Goal: Information Seeking & Learning: Check status

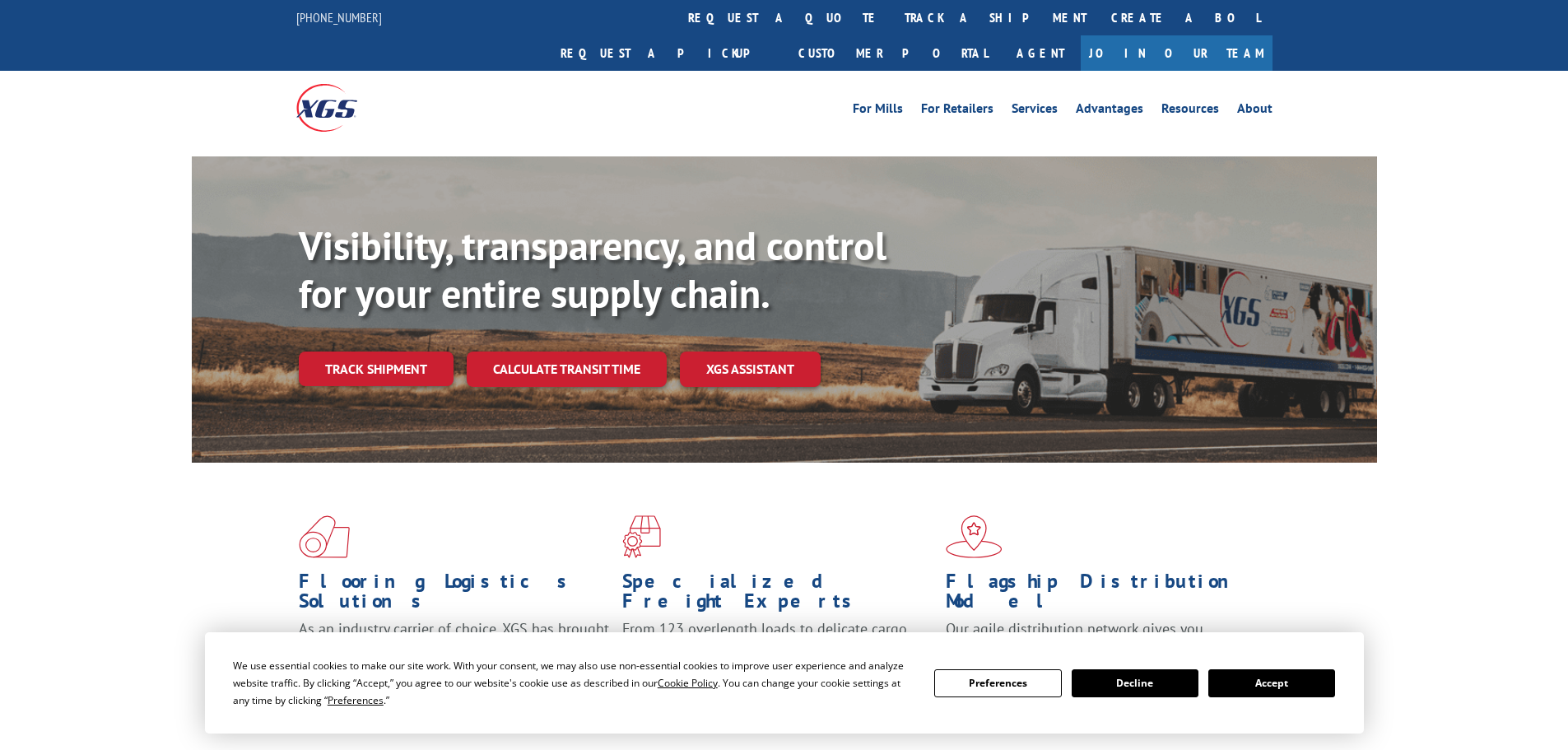
click at [1278, 669] on button "Accept" at bounding box center [1272, 683] width 127 height 28
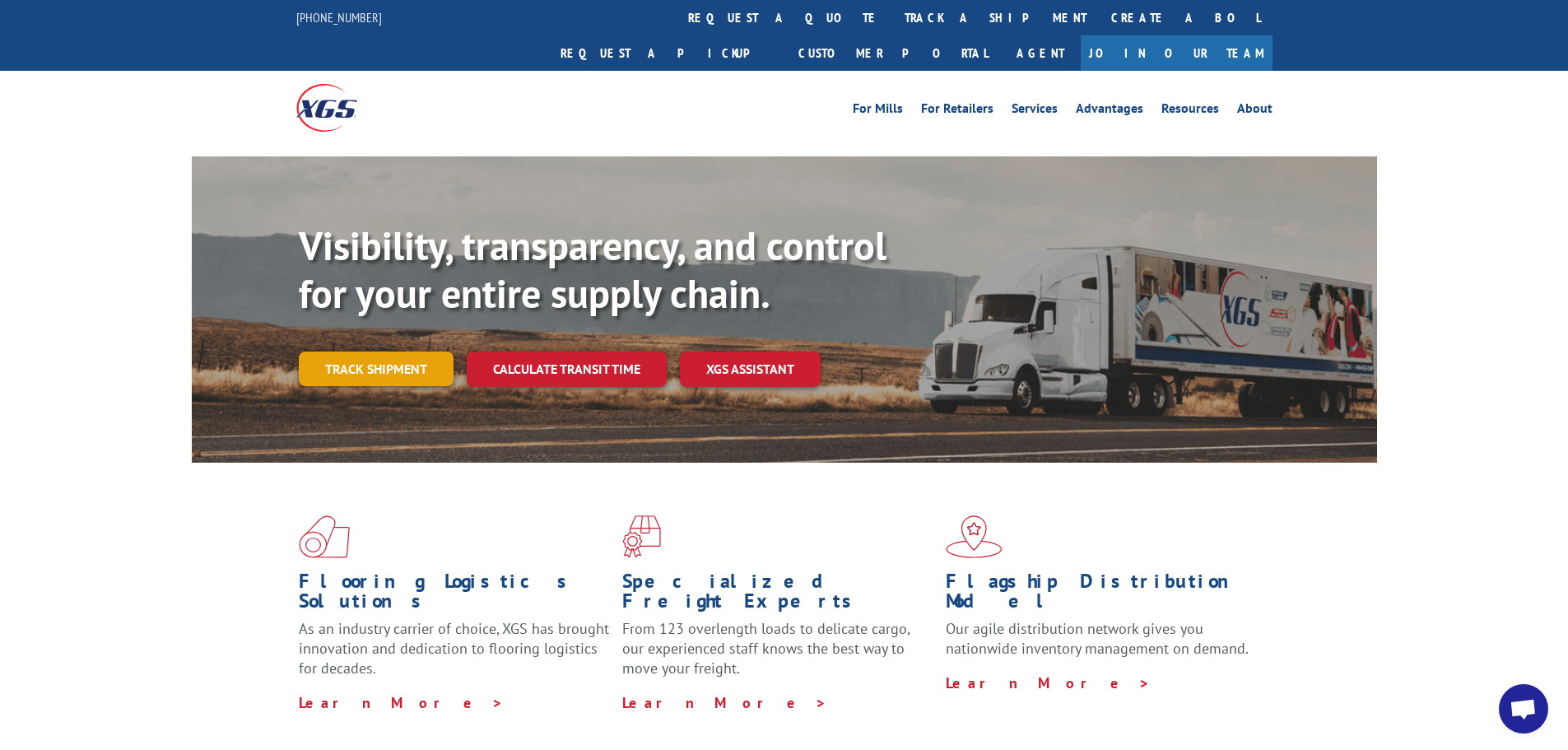
click at [383, 352] on link "Track shipment" at bounding box center [376, 369] width 154 height 34
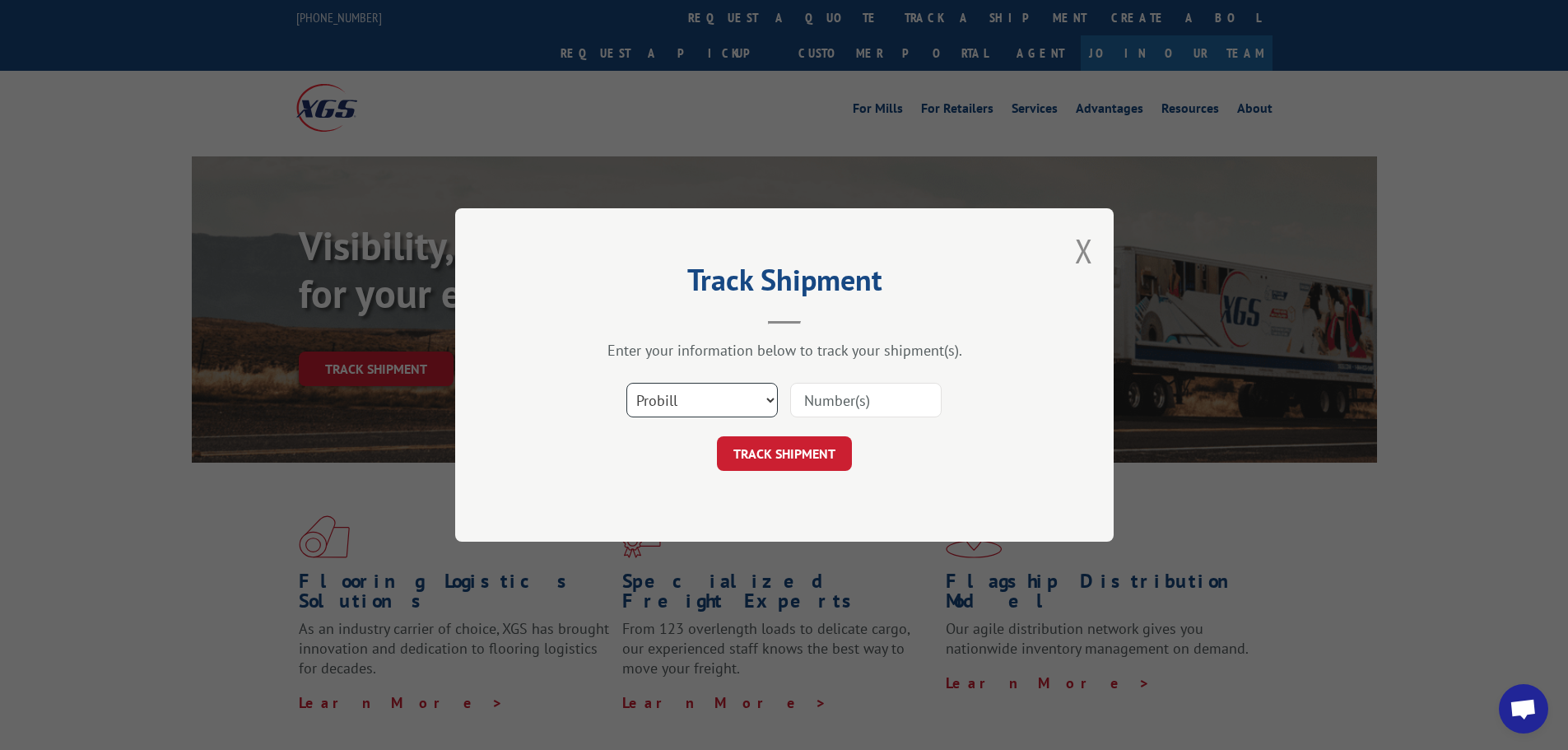
click at [701, 396] on select "Select category... Probill BOL PO" at bounding box center [702, 400] width 152 height 34
select select "po"
click at [626, 384] on select "Select category... Probill BOL PO" at bounding box center [702, 400] width 152 height 34
paste input "02535552"
type input "02535552"
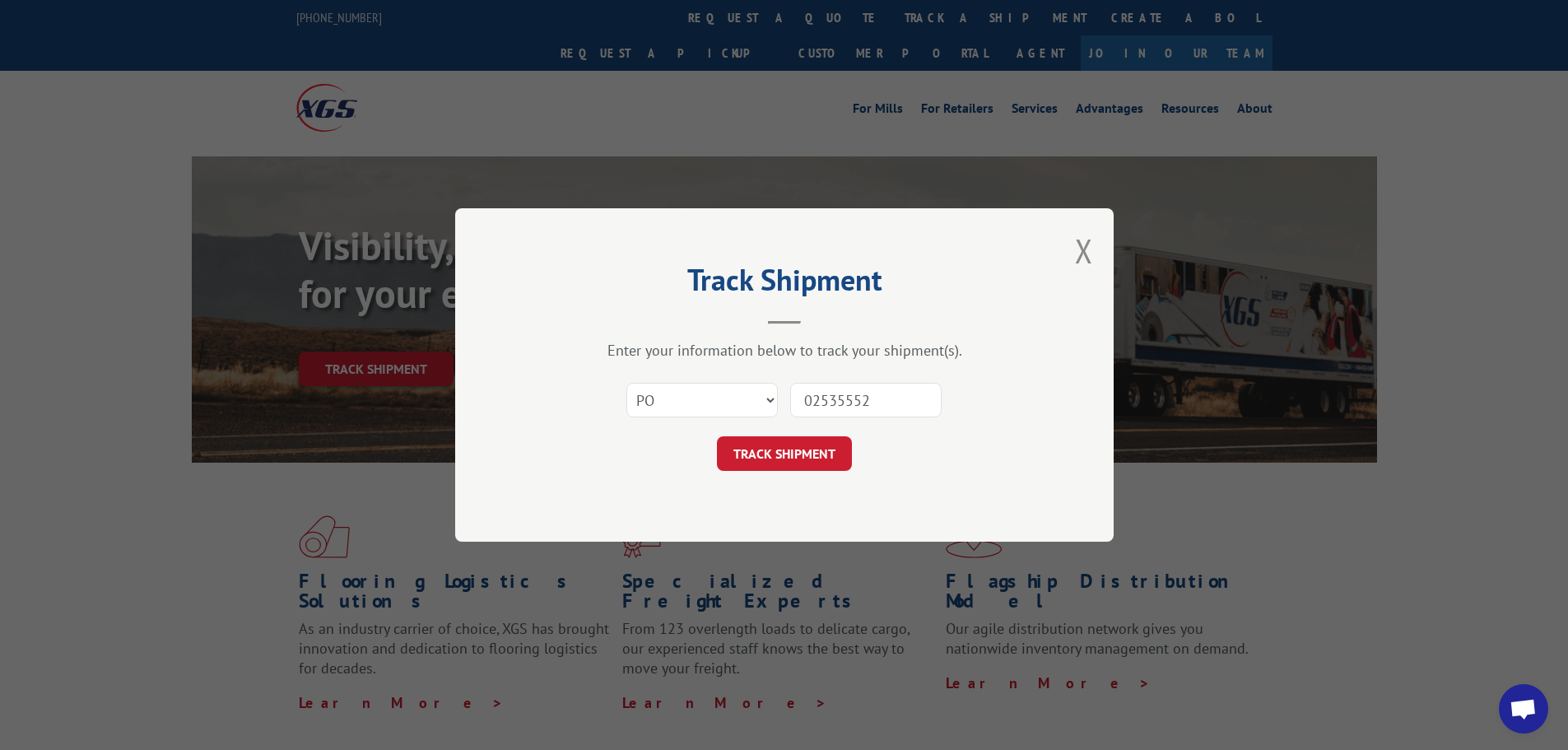
click at [819, 451] on button "TRACK SHIPMENT" at bounding box center [784, 454] width 135 height 34
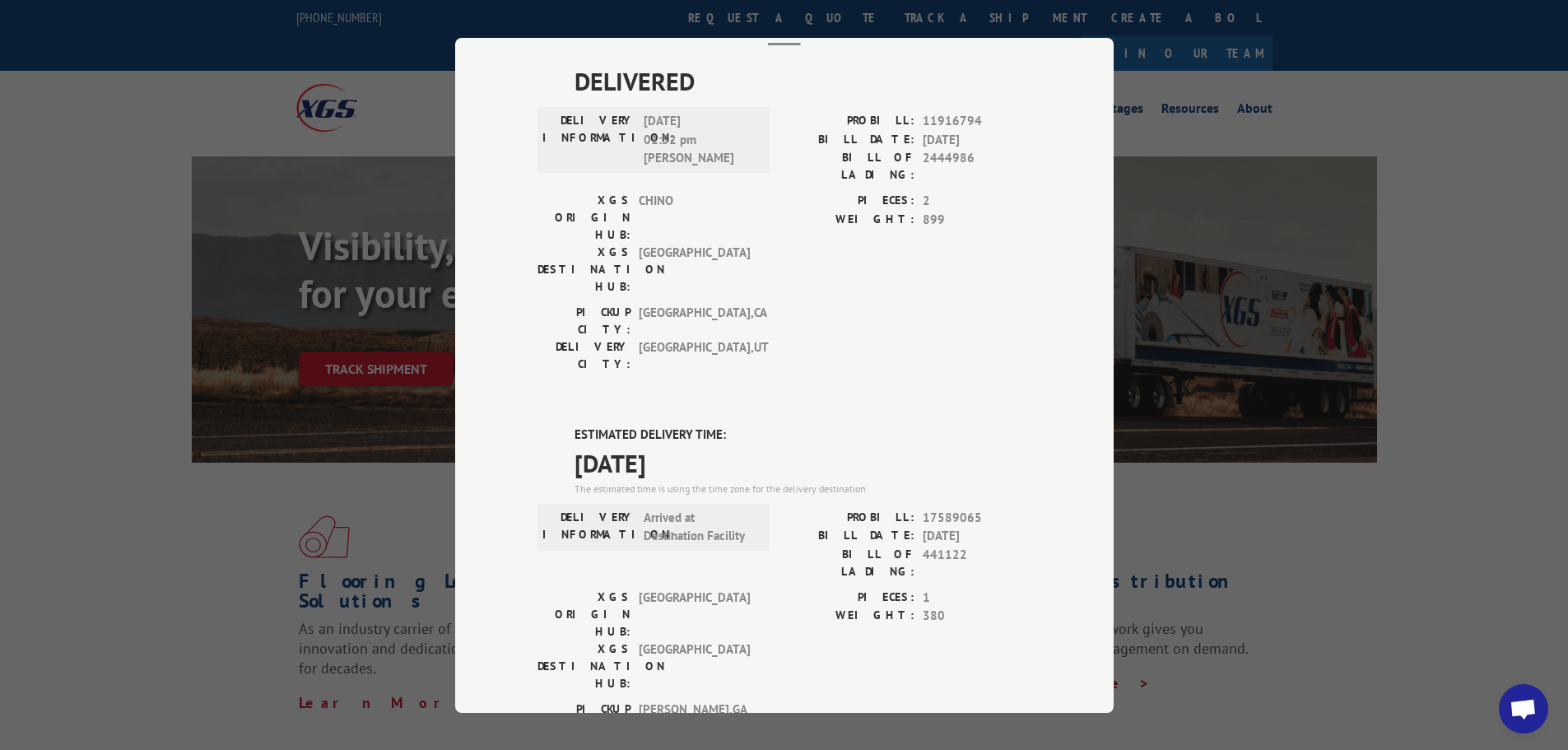
scroll to position [165, 0]
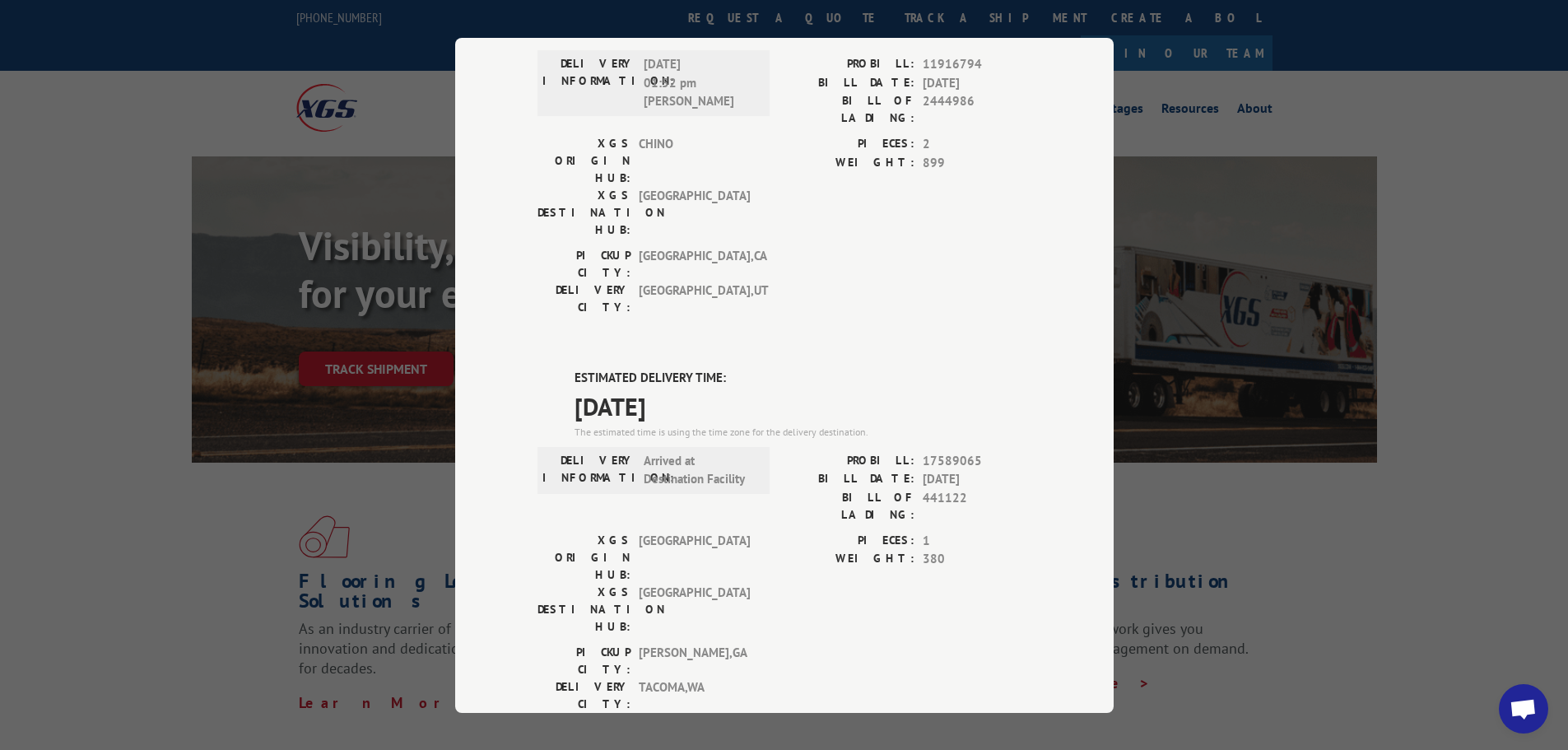
drag, startPoint x: 708, startPoint y: 327, endPoint x: 563, endPoint y: 280, distance: 152.4
click at [562, 369] on div "ESTIMATED DELIVERY TIME: [DATE] The estimated time is using the time zone for t…" at bounding box center [785, 665] width 494 height 592
copy div "ESTIMATED DELIVERY TIME: [DATE]"
